Goal: Information Seeking & Learning: Understand process/instructions

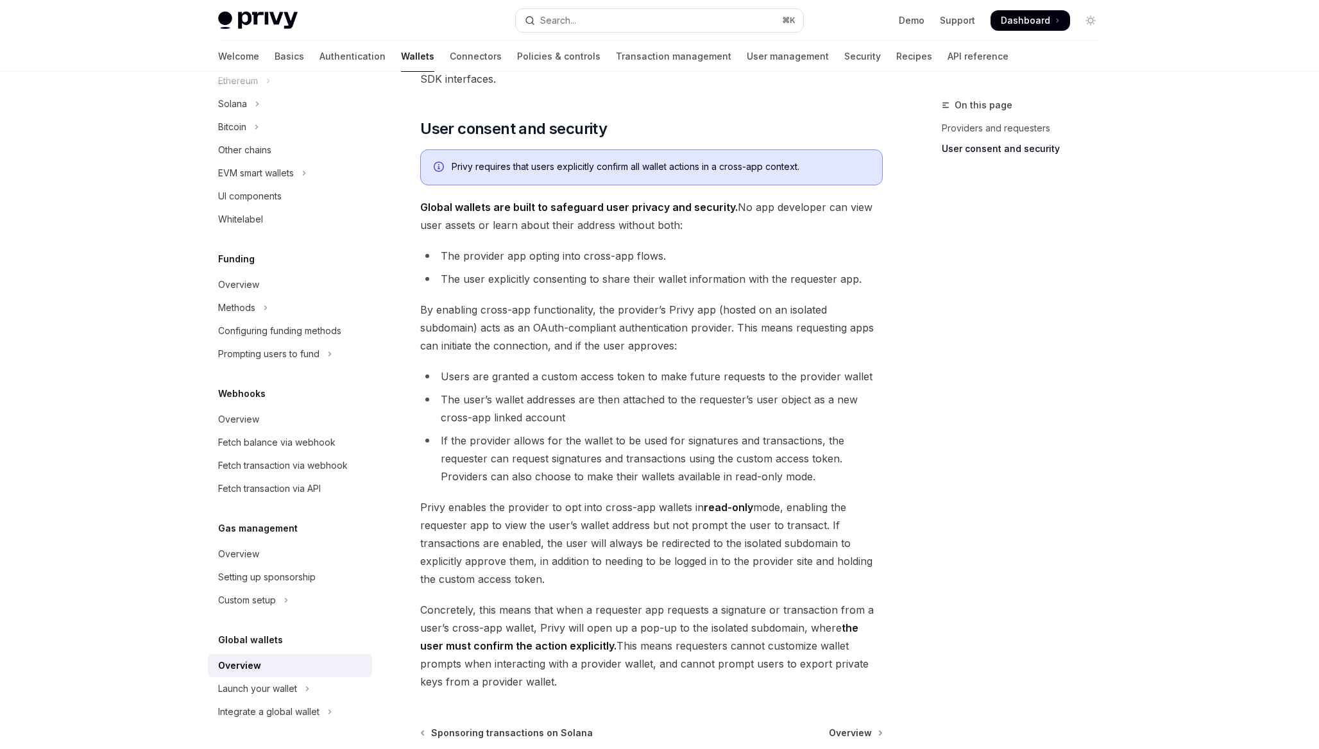
scroll to position [806, 0]
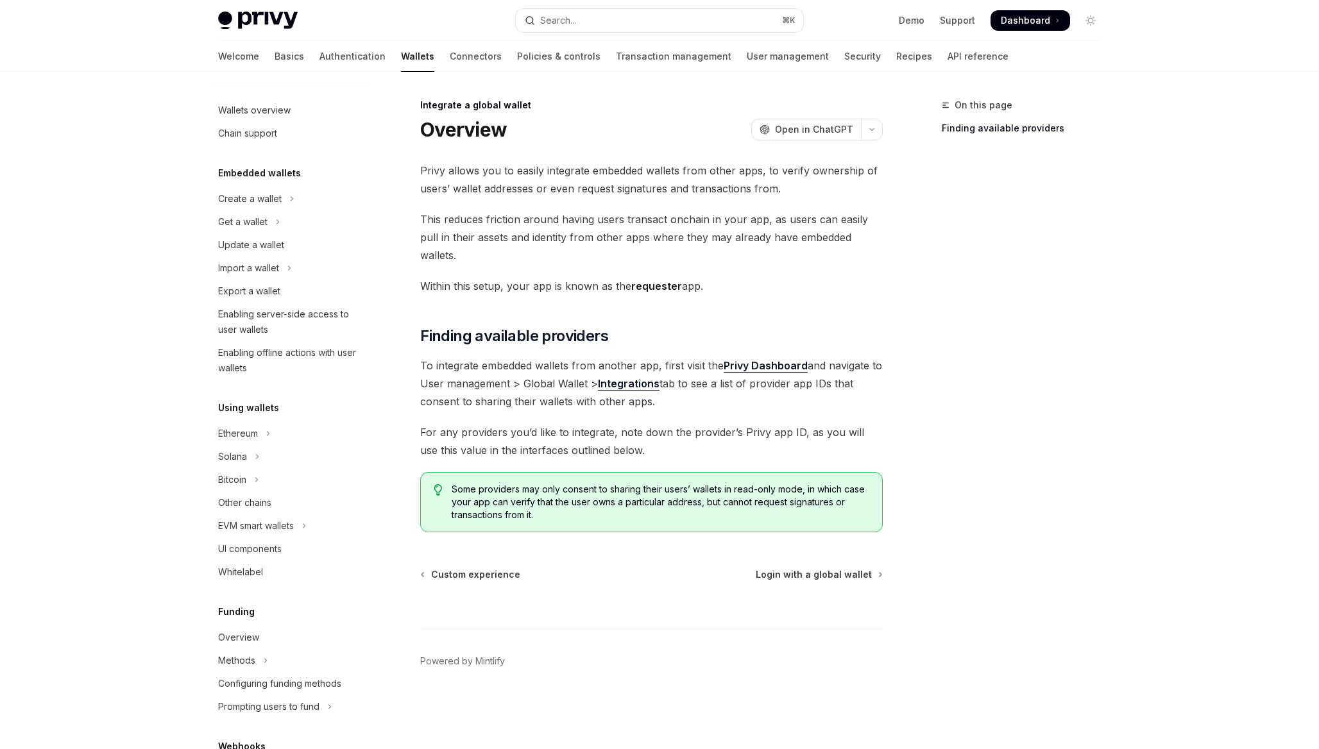
scroll to position [515, 0]
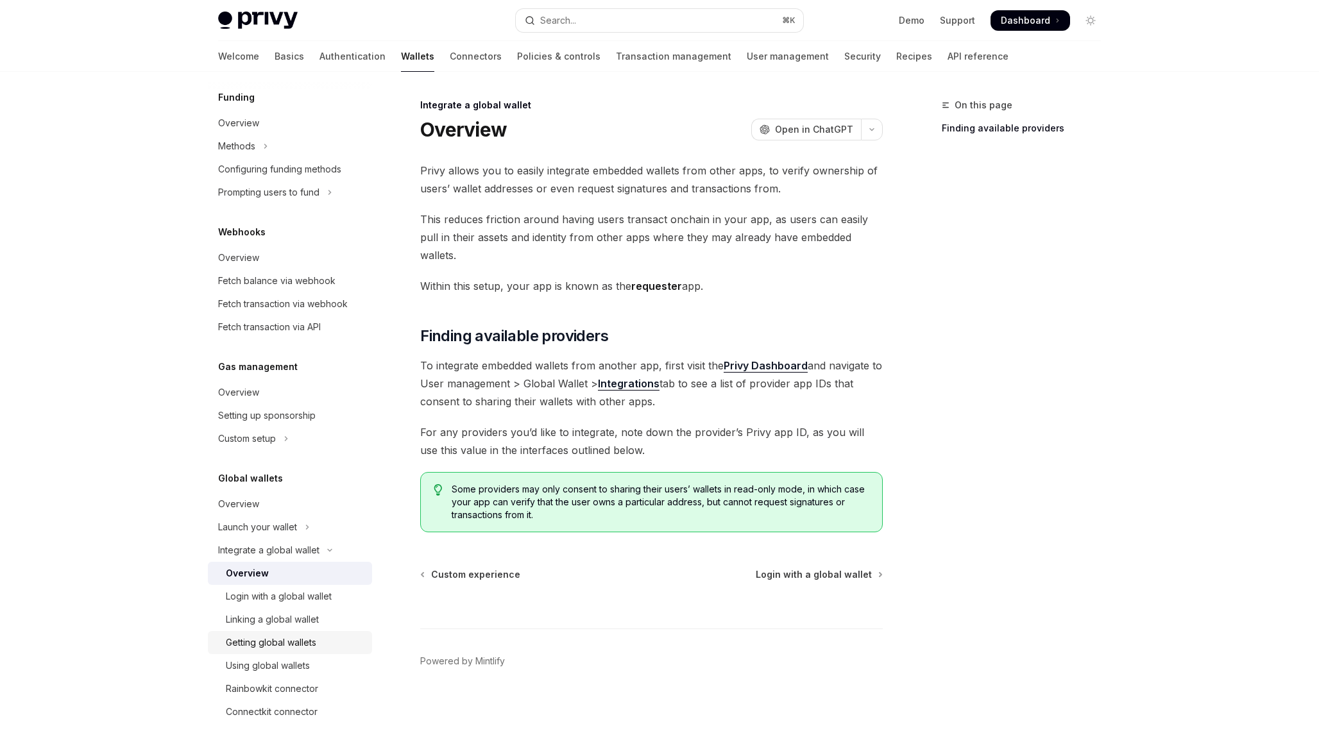
click at [295, 642] on div "Getting global wallets" at bounding box center [271, 642] width 90 height 15
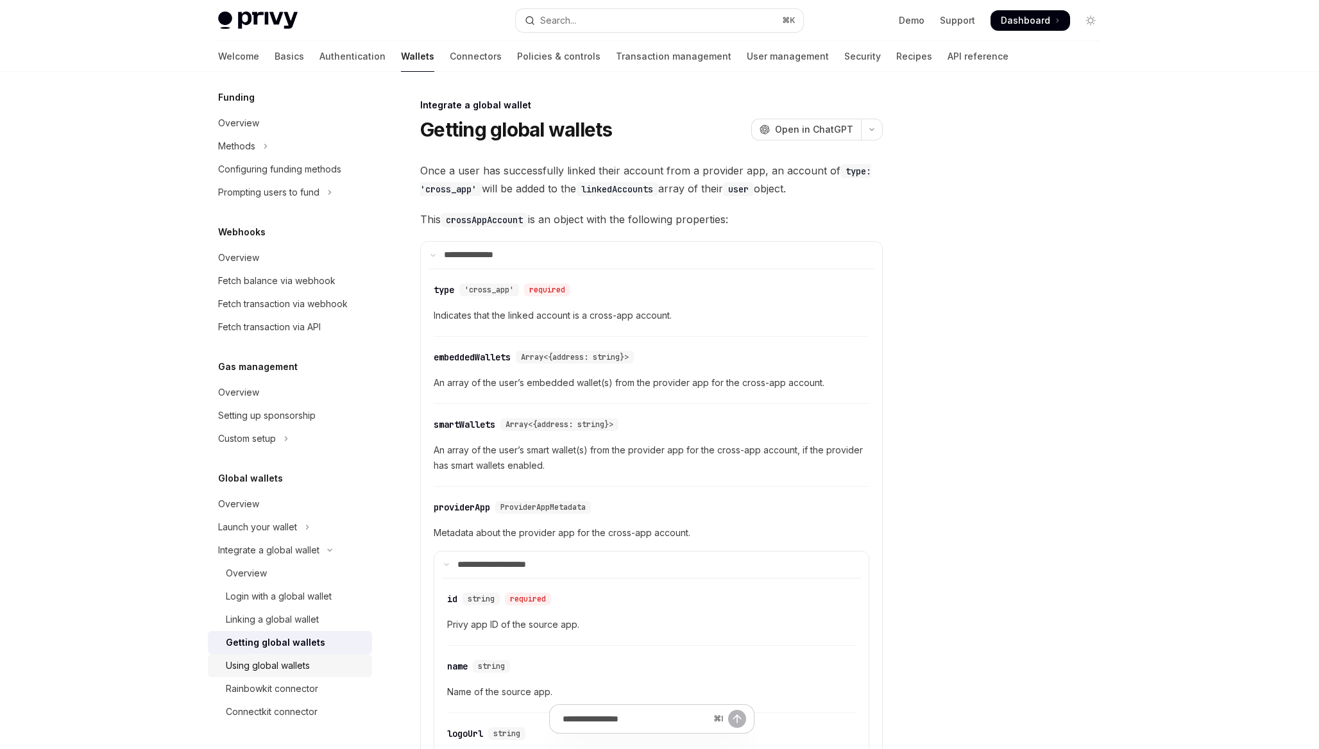
click at [296, 656] on link "Using global wallets" at bounding box center [290, 665] width 164 height 23
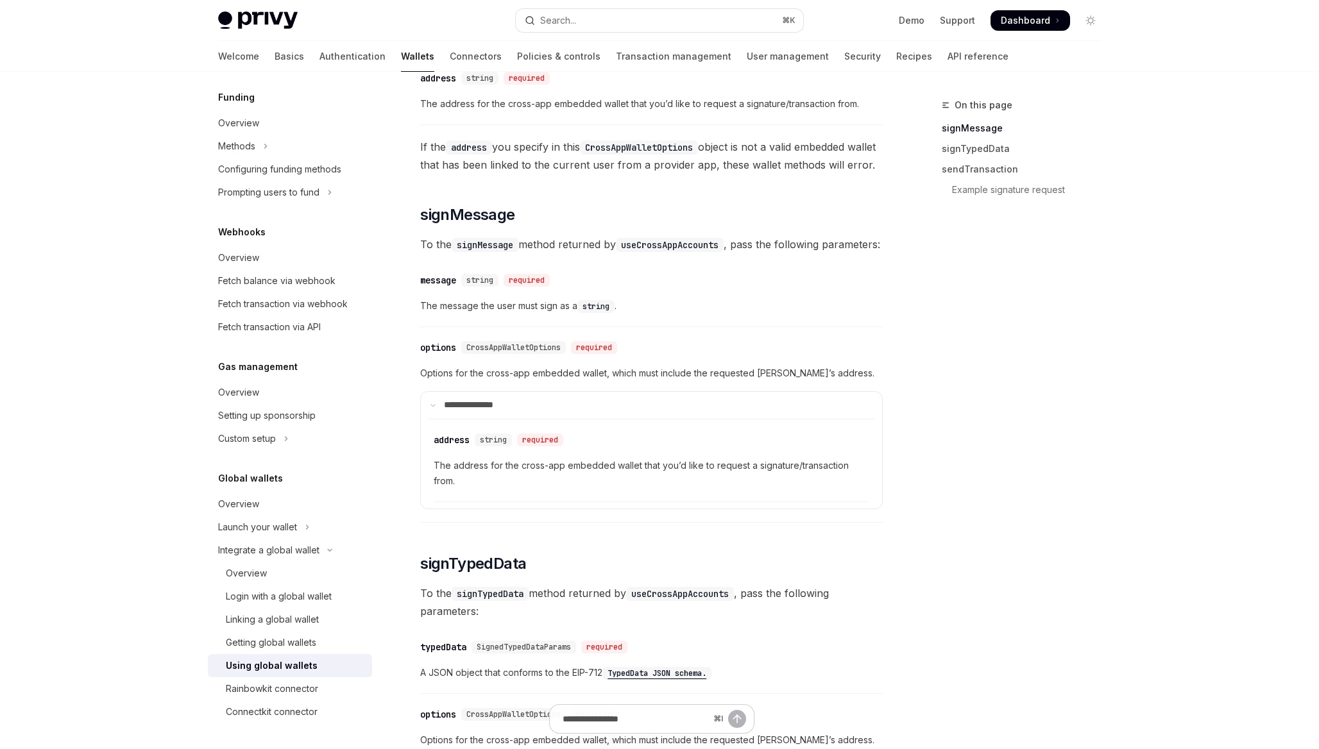
scroll to position [460, 0]
type textarea "*"
